Goal: Book appointment/travel/reservation

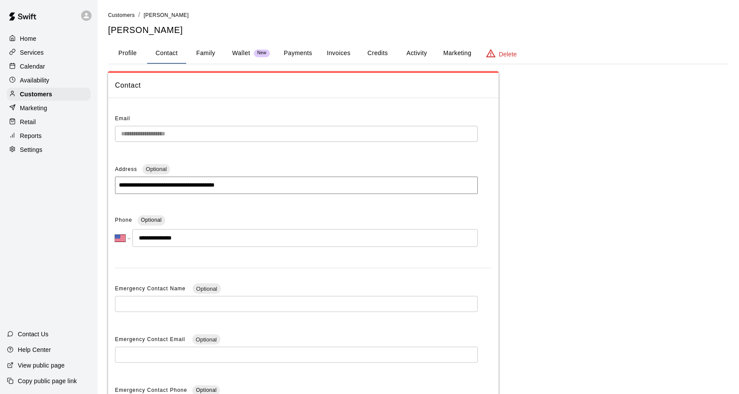
select select "**"
click at [29, 62] on div "Calendar" at bounding box center [49, 66] width 84 height 13
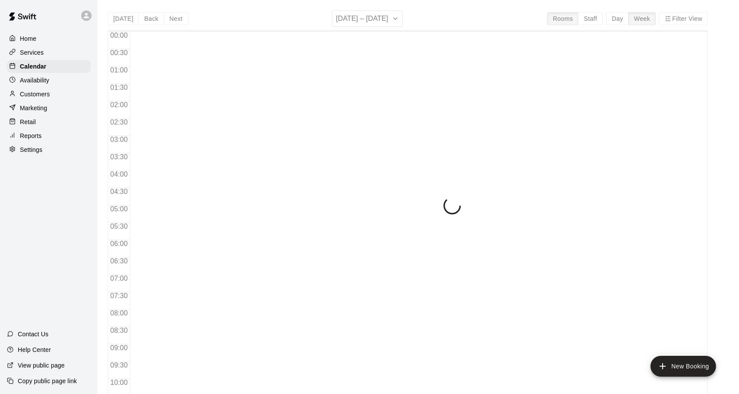
scroll to position [461, 0]
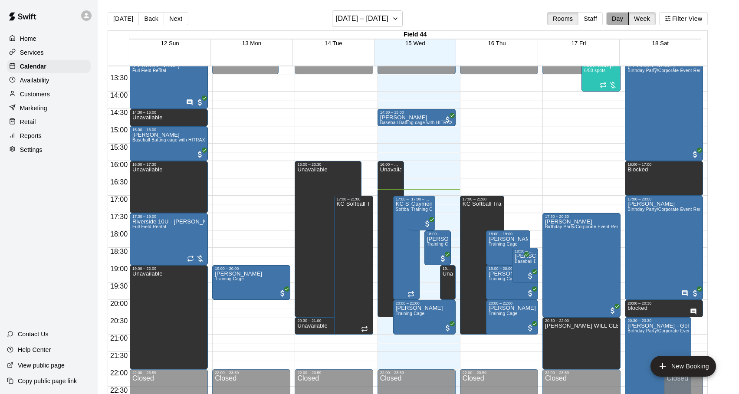
click at [621, 18] on button "Day" at bounding box center [617, 18] width 23 height 13
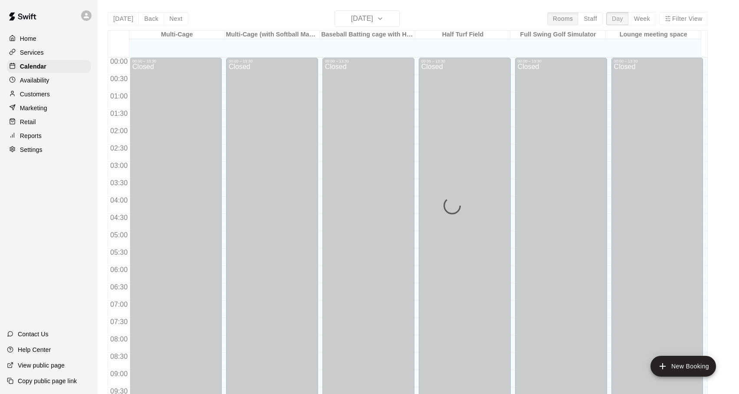
scroll to position [487, 0]
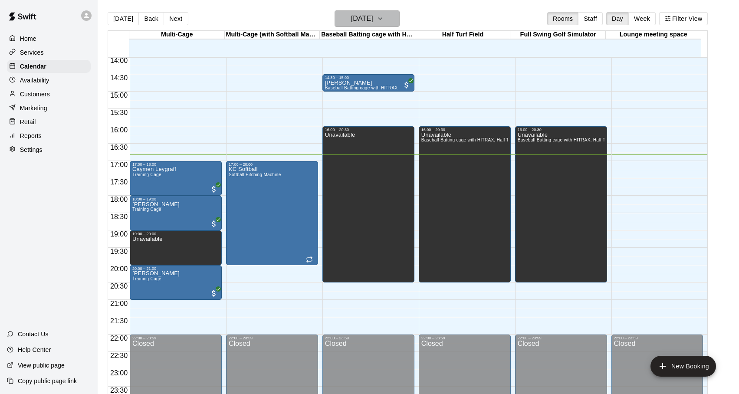
click at [373, 19] on h6 "[DATE]" at bounding box center [362, 19] width 22 height 12
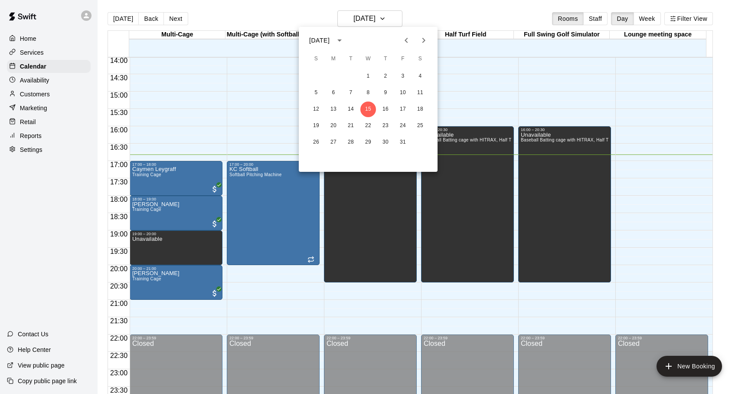
click at [428, 38] on icon "Next month" at bounding box center [424, 40] width 10 height 10
click at [421, 76] on button "3" at bounding box center [420, 77] width 16 height 16
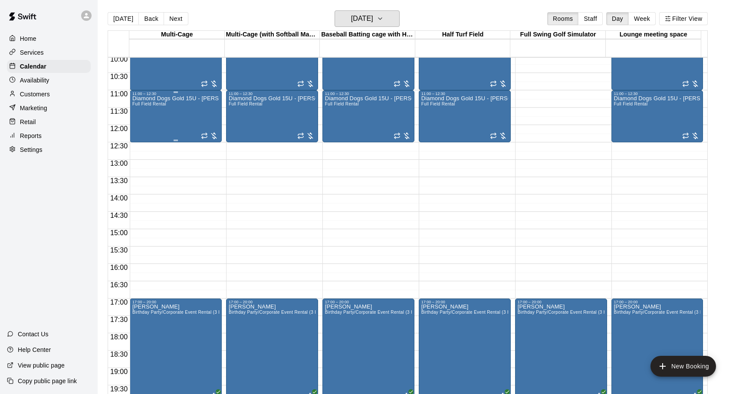
scroll to position [314, 0]
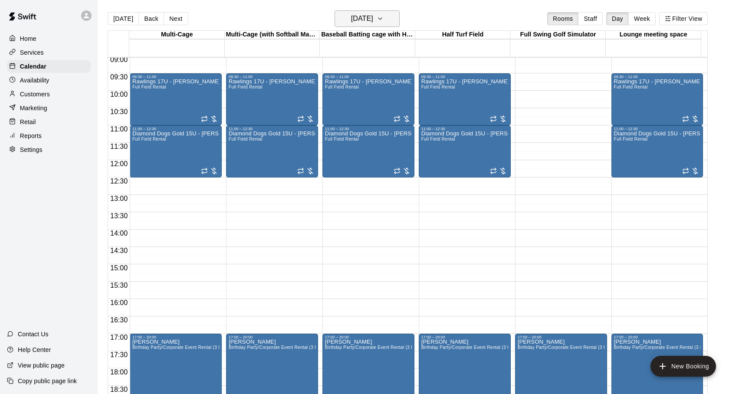
click at [383, 20] on icon "button" at bounding box center [379, 18] width 7 height 10
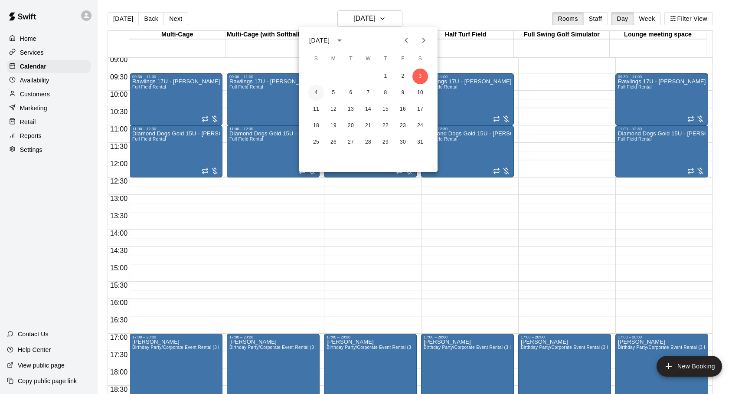
click at [313, 95] on button "4" at bounding box center [316, 93] width 16 height 16
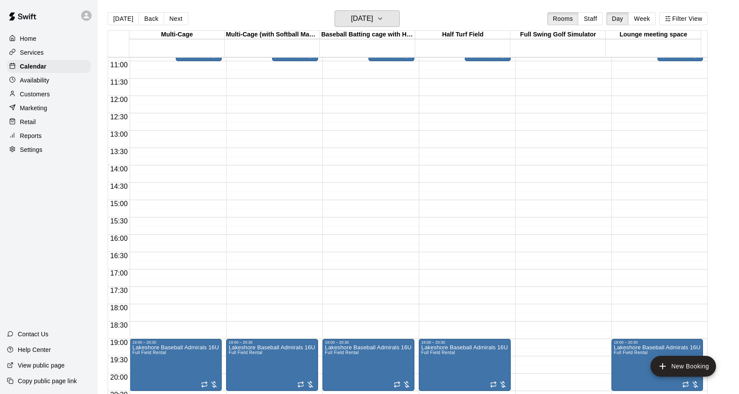
scroll to position [357, 0]
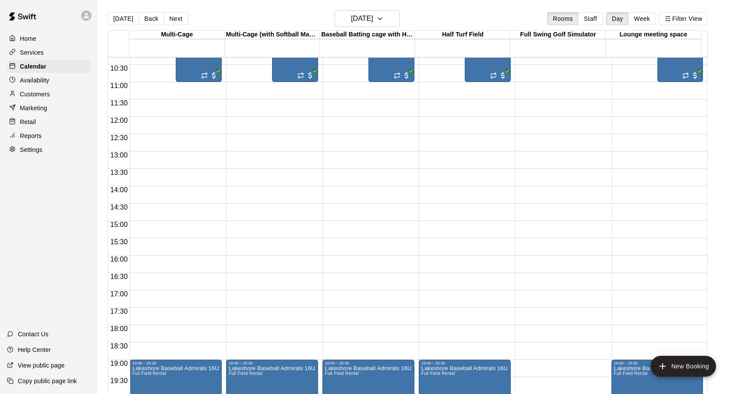
click at [401, 20] on div "[DATE] Back [DATE][DATE] Rooms Staff Day Week Filter View" at bounding box center [408, 20] width 600 height 20
click at [383, 23] on icon "button" at bounding box center [379, 18] width 7 height 10
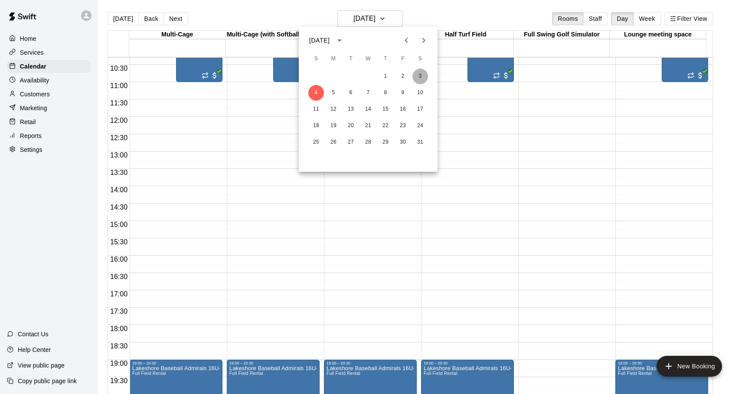
click at [422, 75] on button "3" at bounding box center [420, 77] width 16 height 16
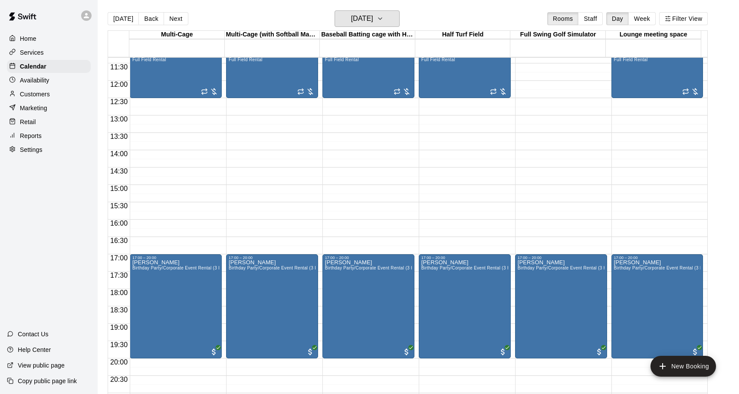
scroll to position [487, 0]
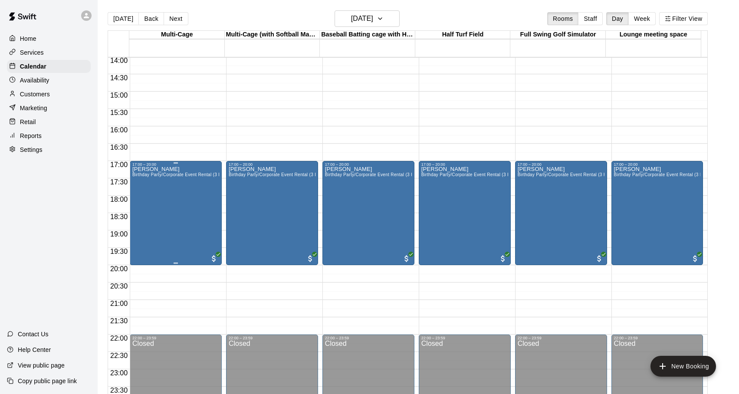
click at [176, 200] on div "[PERSON_NAME] Birthday Party/Corporate Event Rental (3 HOURS)" at bounding box center [175, 364] width 87 height 394
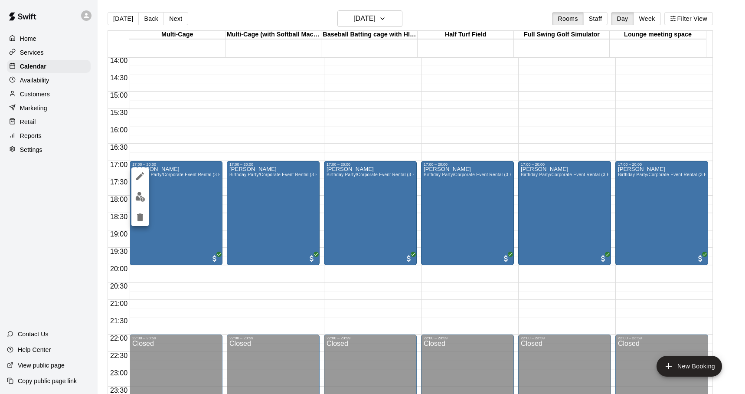
click at [141, 174] on icon "edit" at bounding box center [140, 176] width 8 height 8
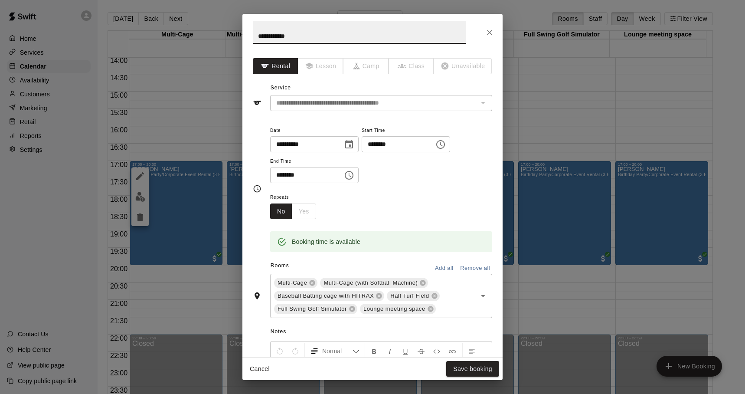
click at [489, 27] on button "Close" at bounding box center [490, 33] width 16 height 16
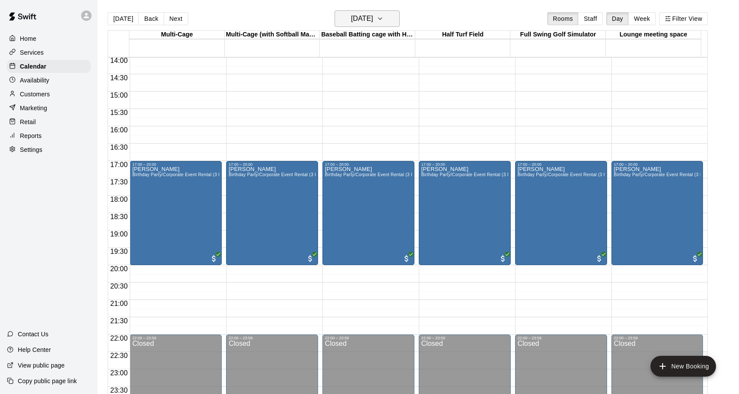
click at [383, 18] on icon "button" at bounding box center [379, 18] width 7 height 10
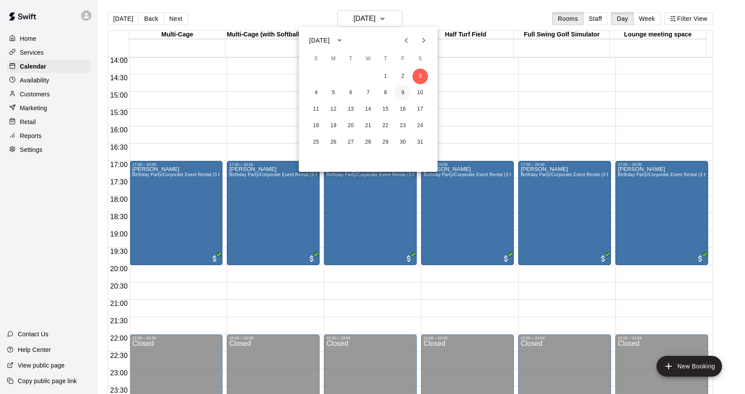
click at [406, 94] on button "9" at bounding box center [403, 93] width 16 height 16
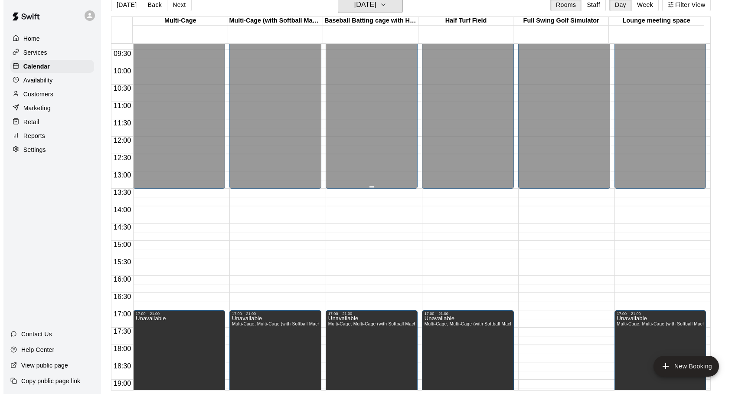
scroll to position [271, 0]
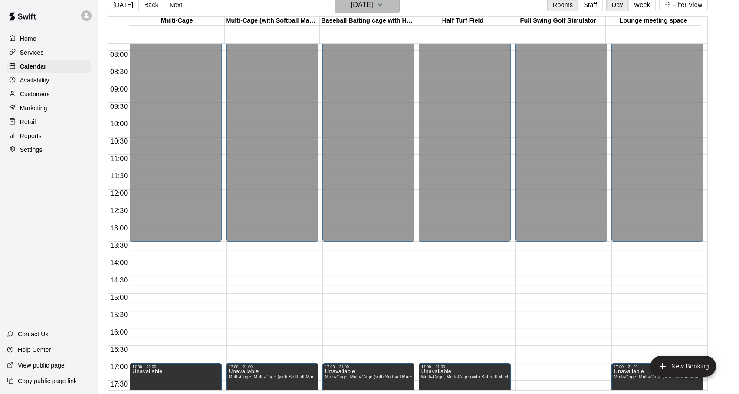
click at [383, 7] on icon "button" at bounding box center [379, 5] width 7 height 10
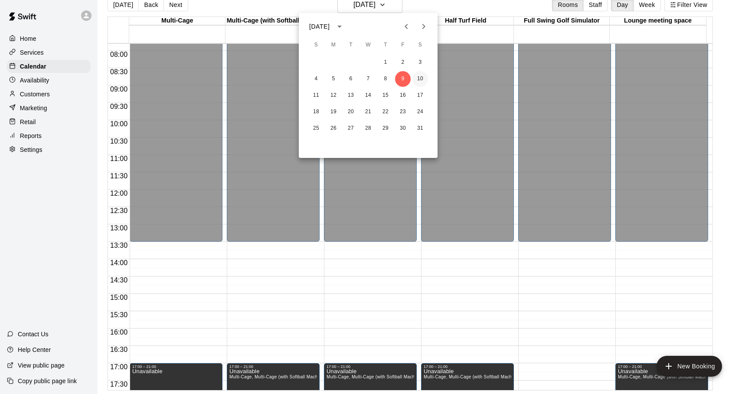
click at [417, 78] on button "10" at bounding box center [420, 79] width 16 height 16
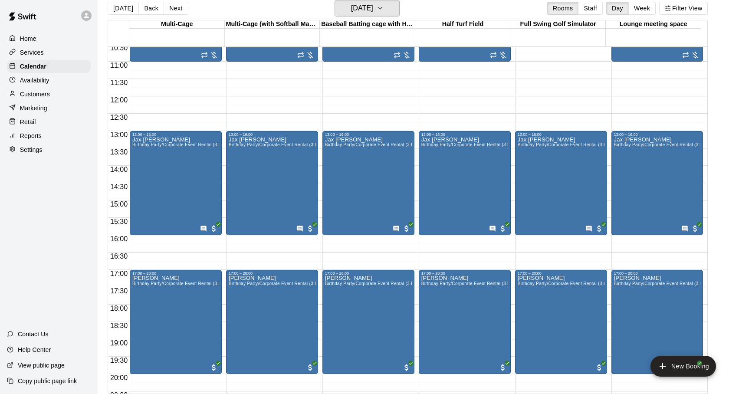
scroll to position [401, 0]
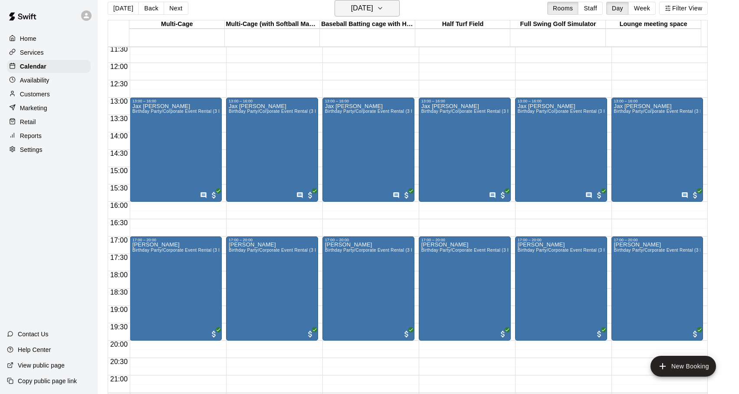
click at [390, 10] on button "[DATE]" at bounding box center [366, 8] width 65 height 16
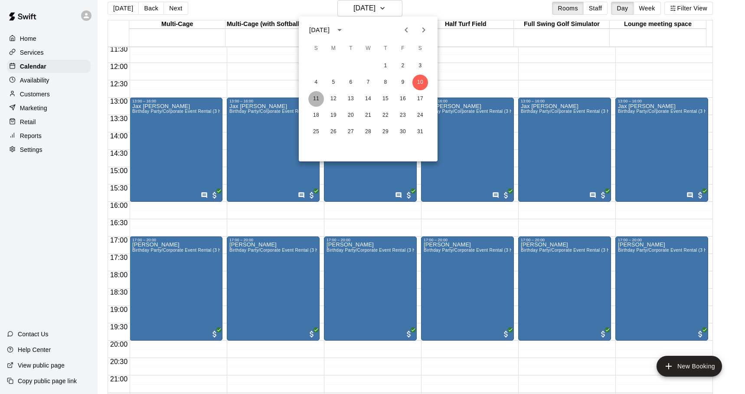
click at [315, 98] on button "11" at bounding box center [316, 99] width 16 height 16
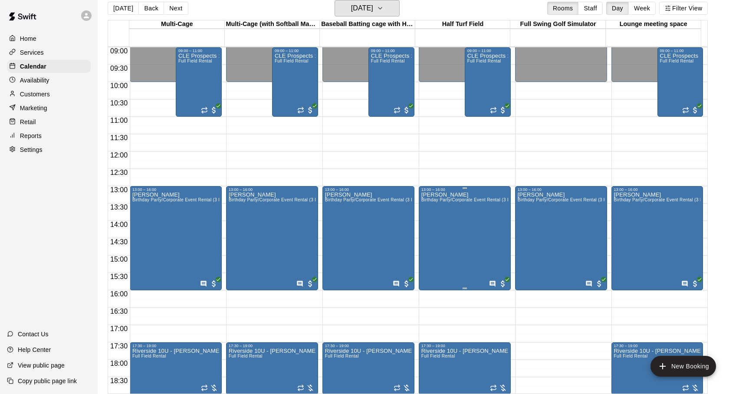
scroll to position [271, 0]
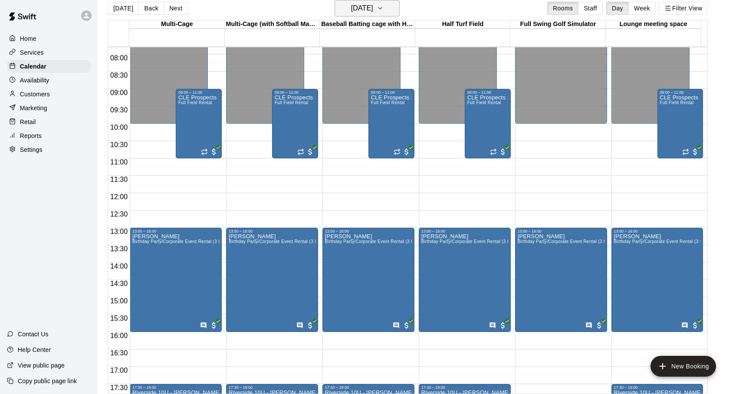
click at [383, 7] on icon "button" at bounding box center [379, 8] width 7 height 10
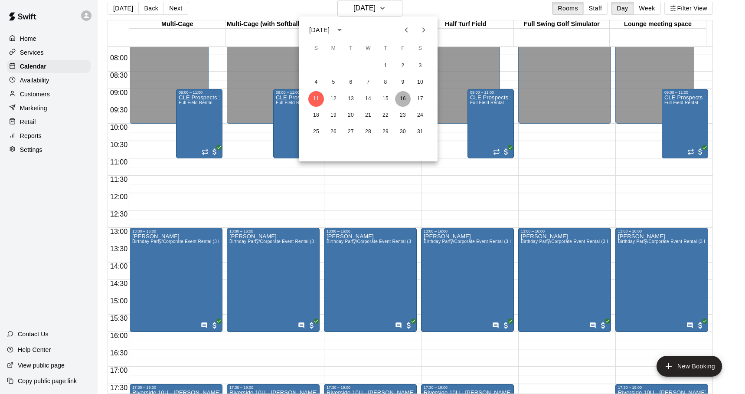
click at [402, 98] on button "16" at bounding box center [403, 99] width 16 height 16
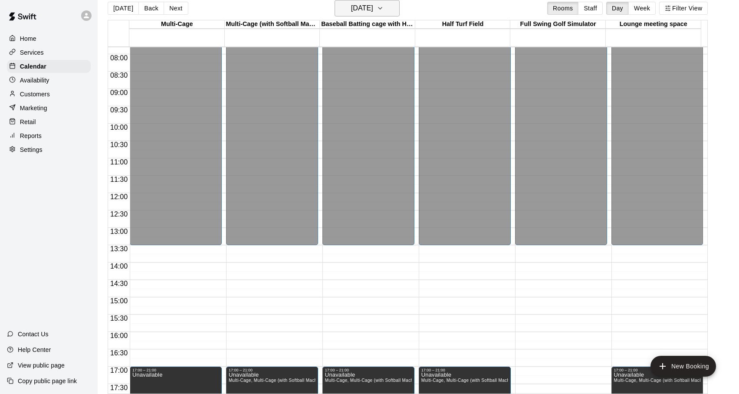
click at [383, 6] on icon "button" at bounding box center [379, 8] width 7 height 10
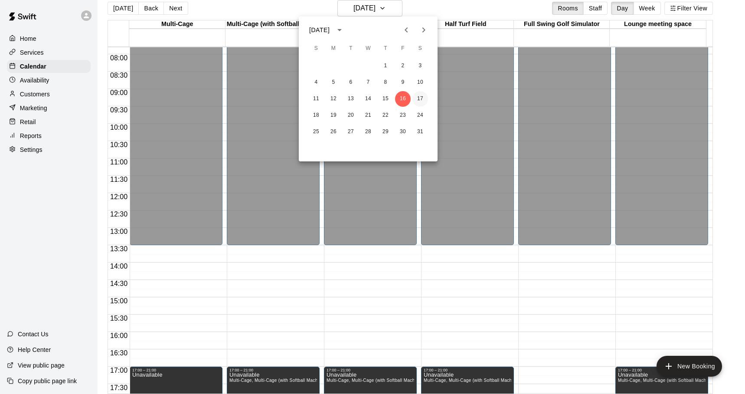
click at [416, 99] on button "17" at bounding box center [420, 99] width 16 height 16
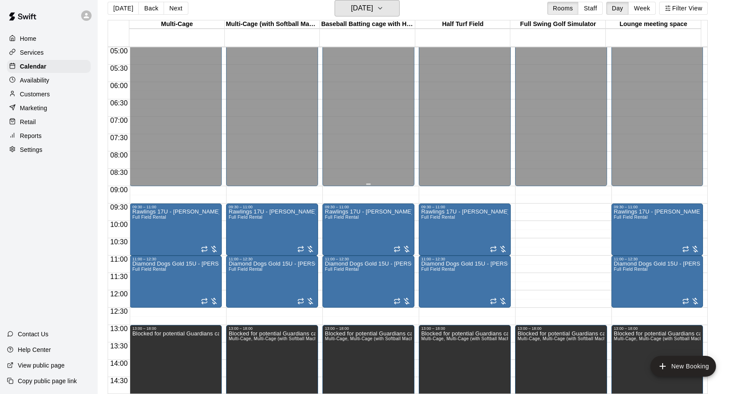
scroll to position [141, 0]
